Goal: Transaction & Acquisition: Subscribe to service/newsletter

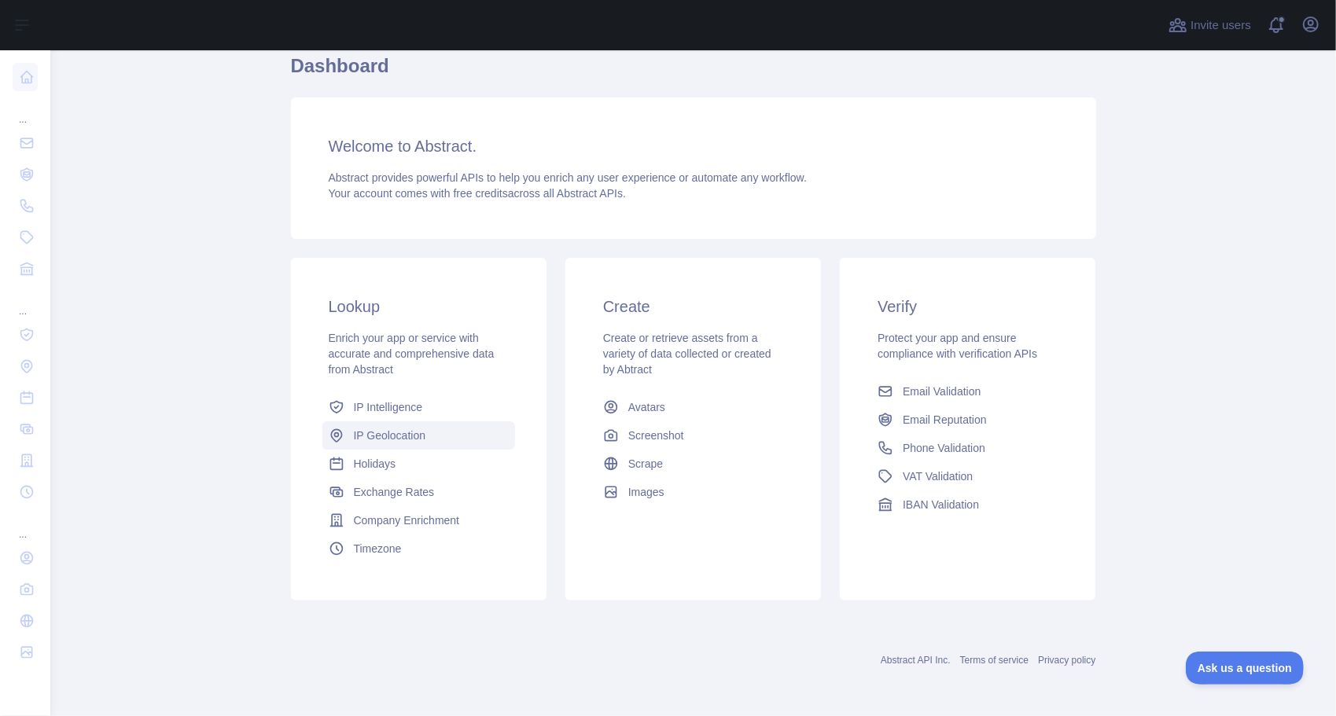
click at [373, 437] on span "IP Geolocation" at bounding box center [390, 436] width 72 height 16
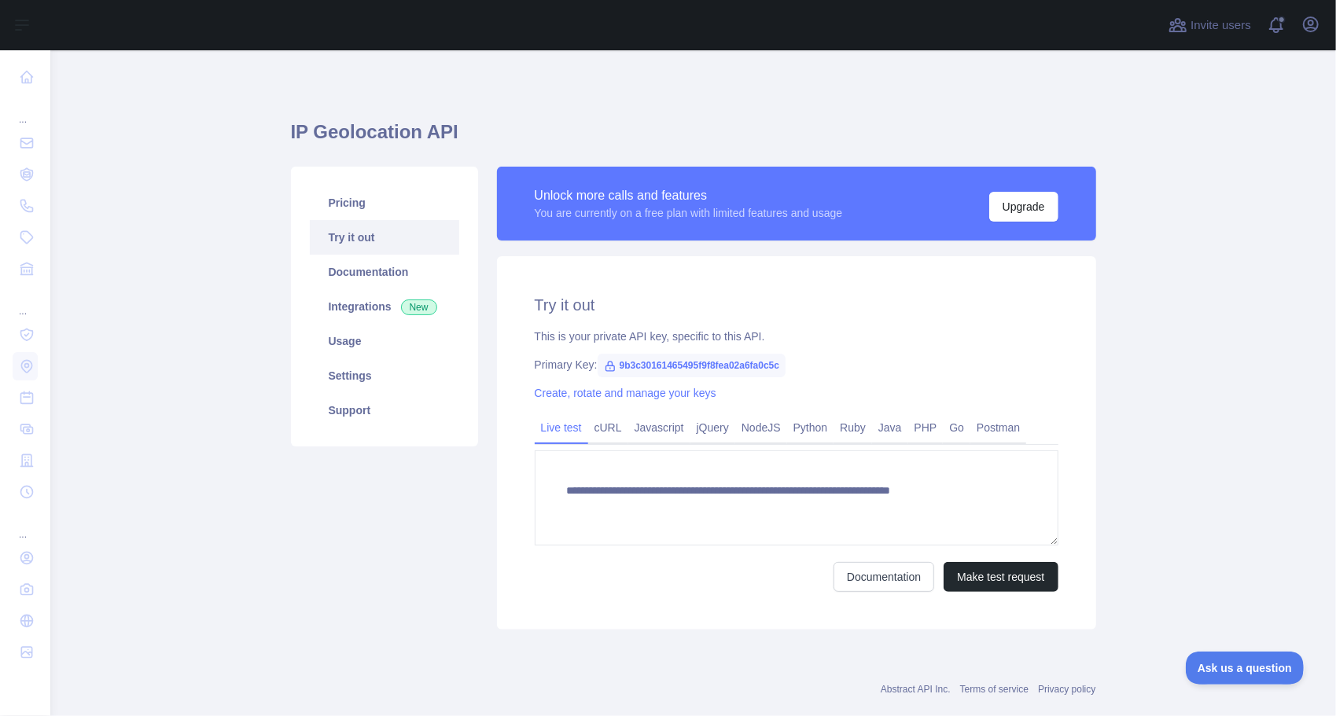
type textarea "**********"
click at [333, 302] on link "Integrations New" at bounding box center [384, 306] width 149 height 35
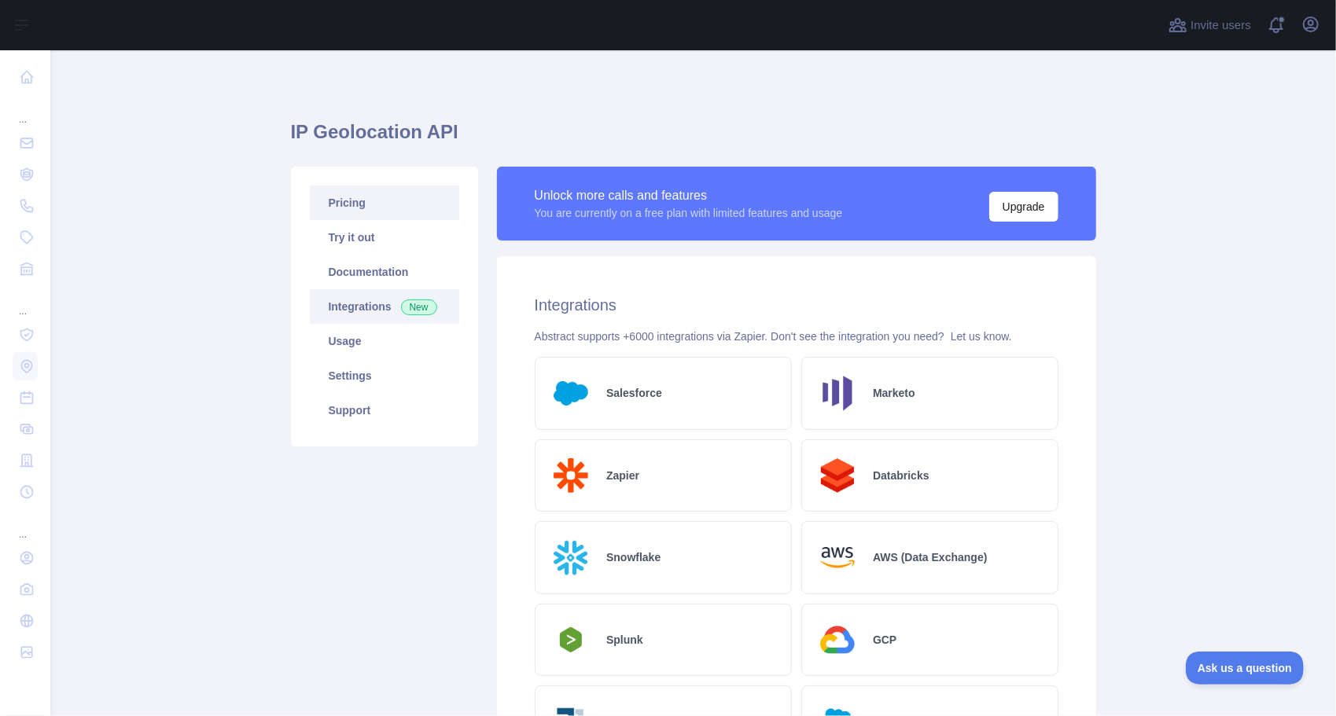
click at [336, 201] on link "Pricing" at bounding box center [384, 203] width 149 height 35
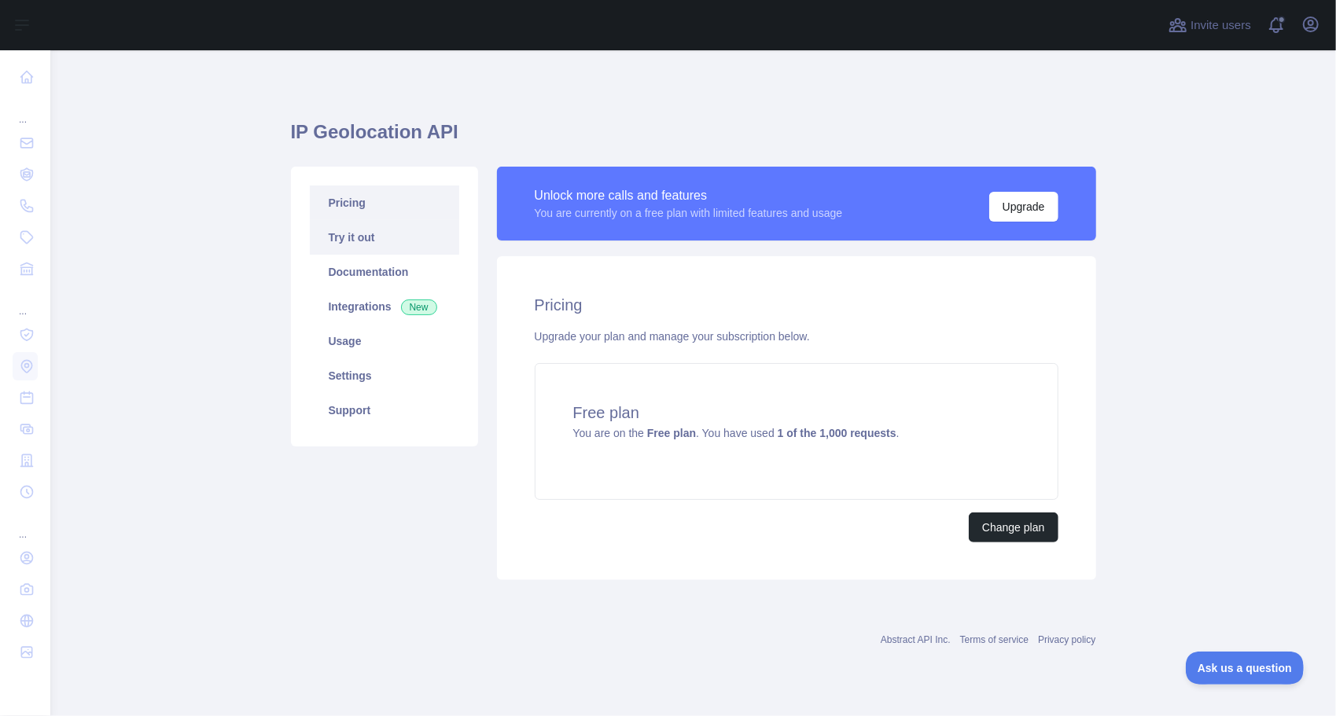
click at [344, 231] on link "Try it out" at bounding box center [384, 237] width 149 height 35
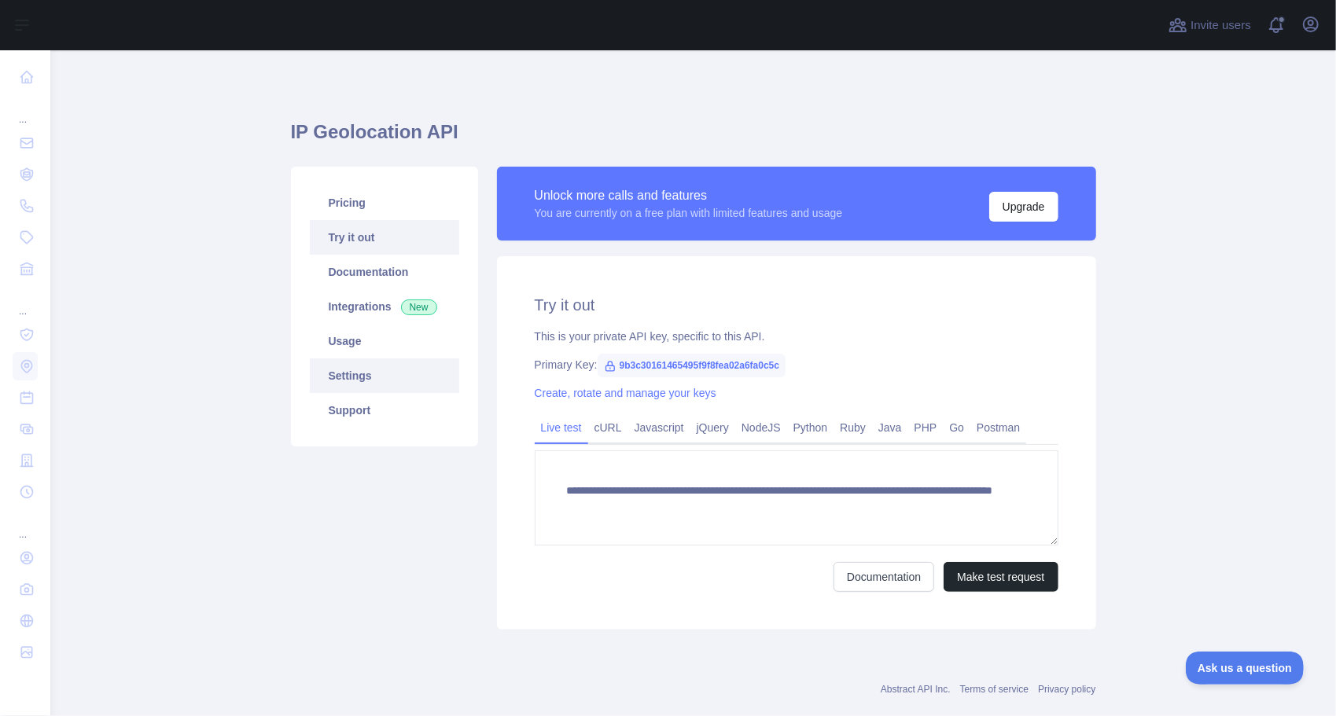
click at [354, 366] on link "Settings" at bounding box center [384, 375] width 149 height 35
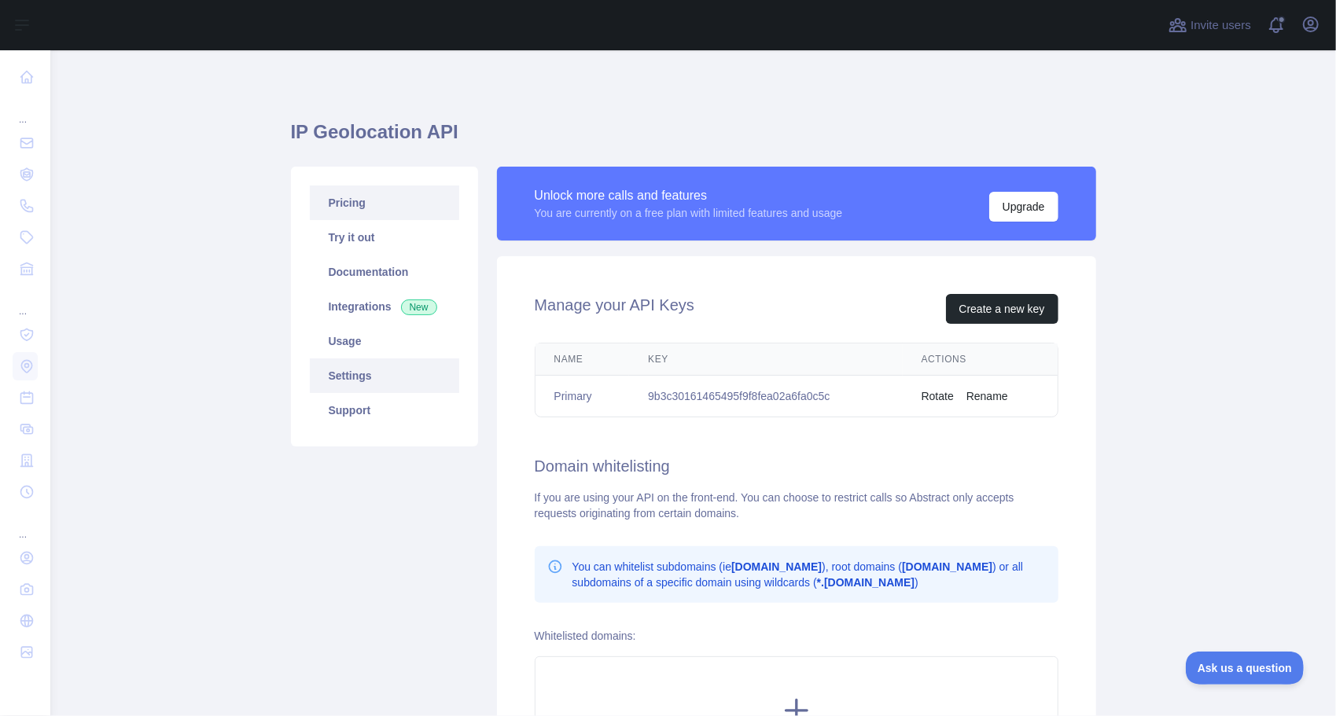
click at [330, 193] on link "Pricing" at bounding box center [384, 203] width 149 height 35
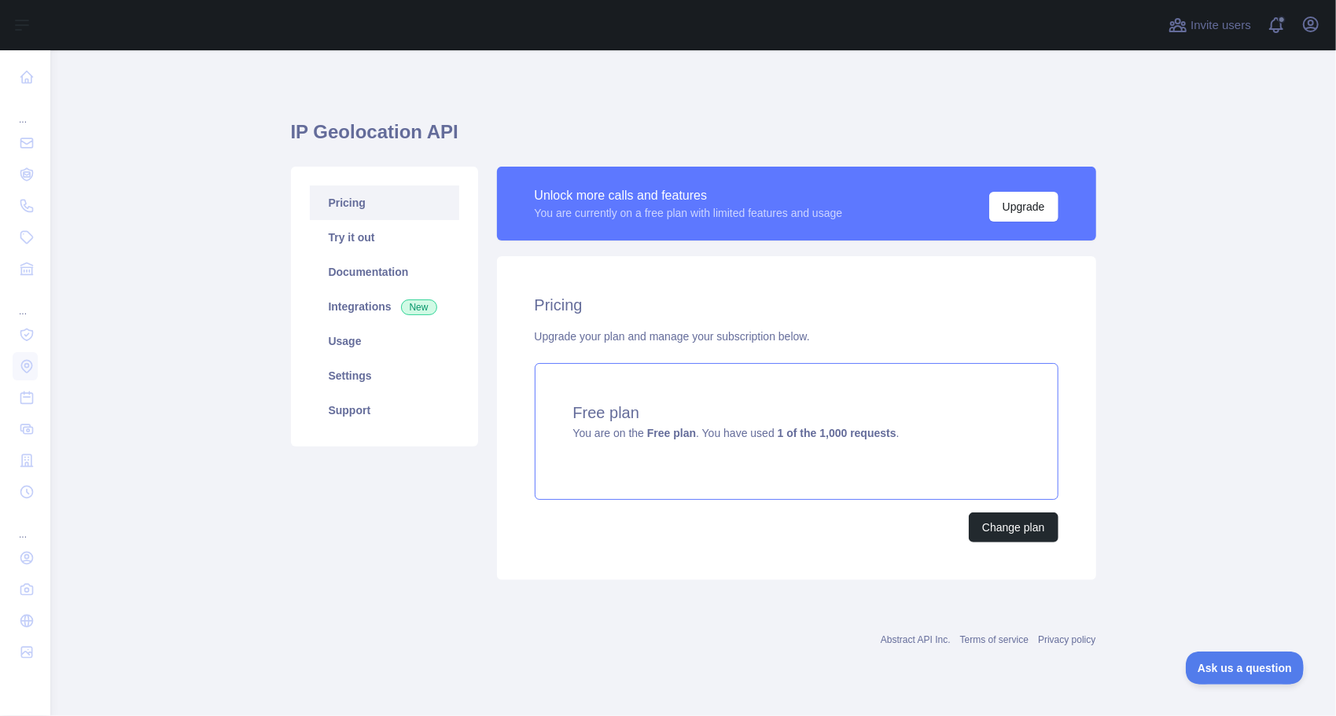
click at [594, 412] on h4 "Free plan" at bounding box center [796, 413] width 447 height 22
click at [367, 132] on h1 "IP Geolocation API" at bounding box center [693, 138] width 805 height 38
click at [339, 344] on link "Usage" at bounding box center [384, 341] width 149 height 35
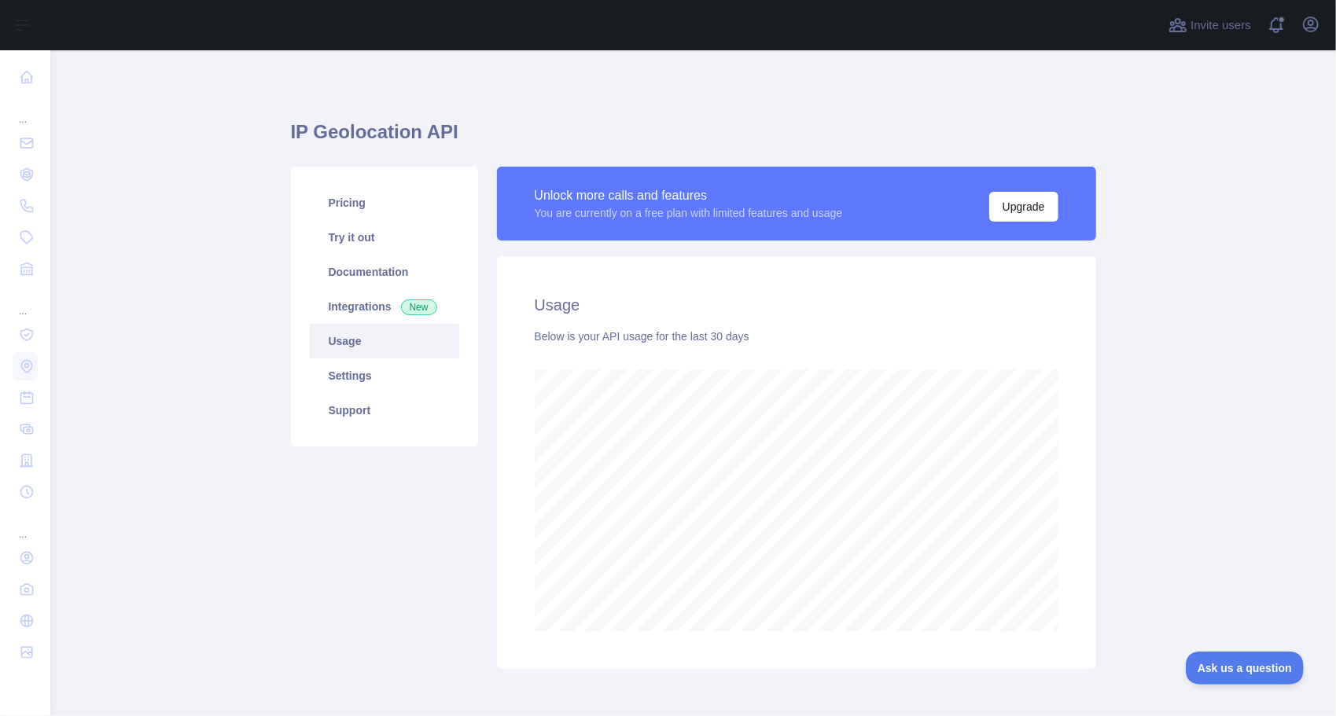
scroll to position [666, 1274]
